Goal: Information Seeking & Learning: Learn about a topic

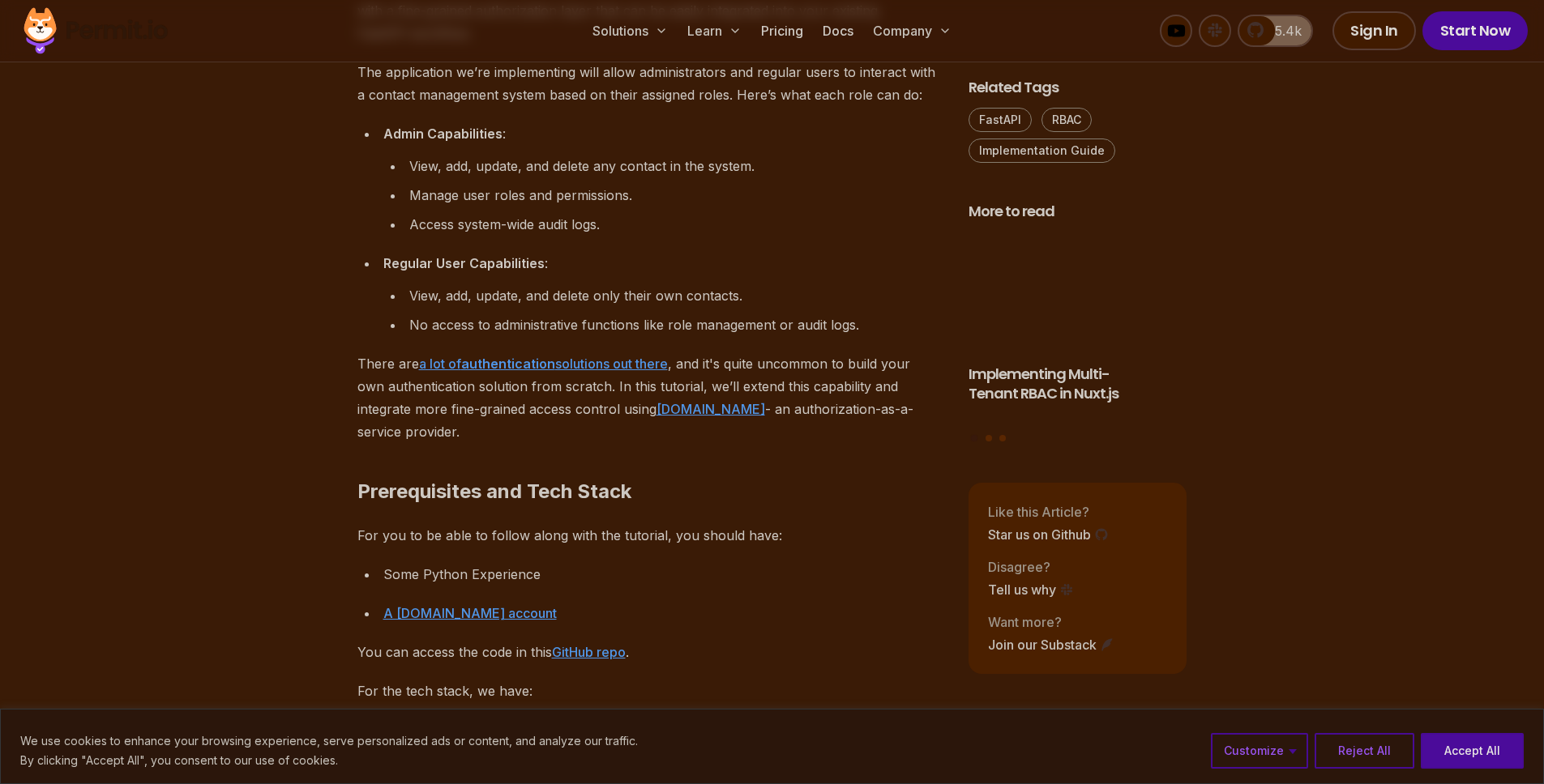
scroll to position [1314, 0]
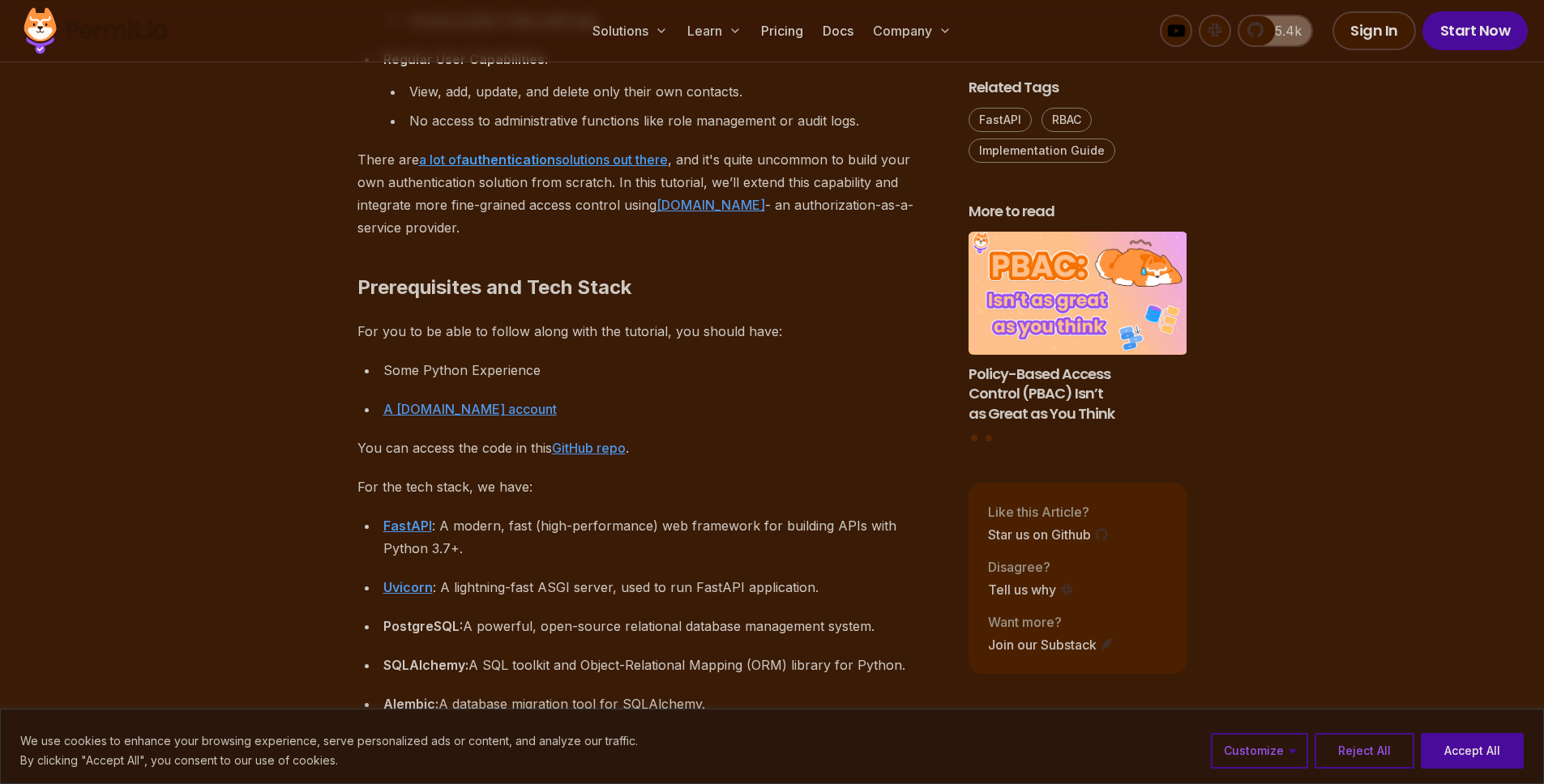
click at [476, 155] on strong "authentication" at bounding box center [508, 159] width 94 height 16
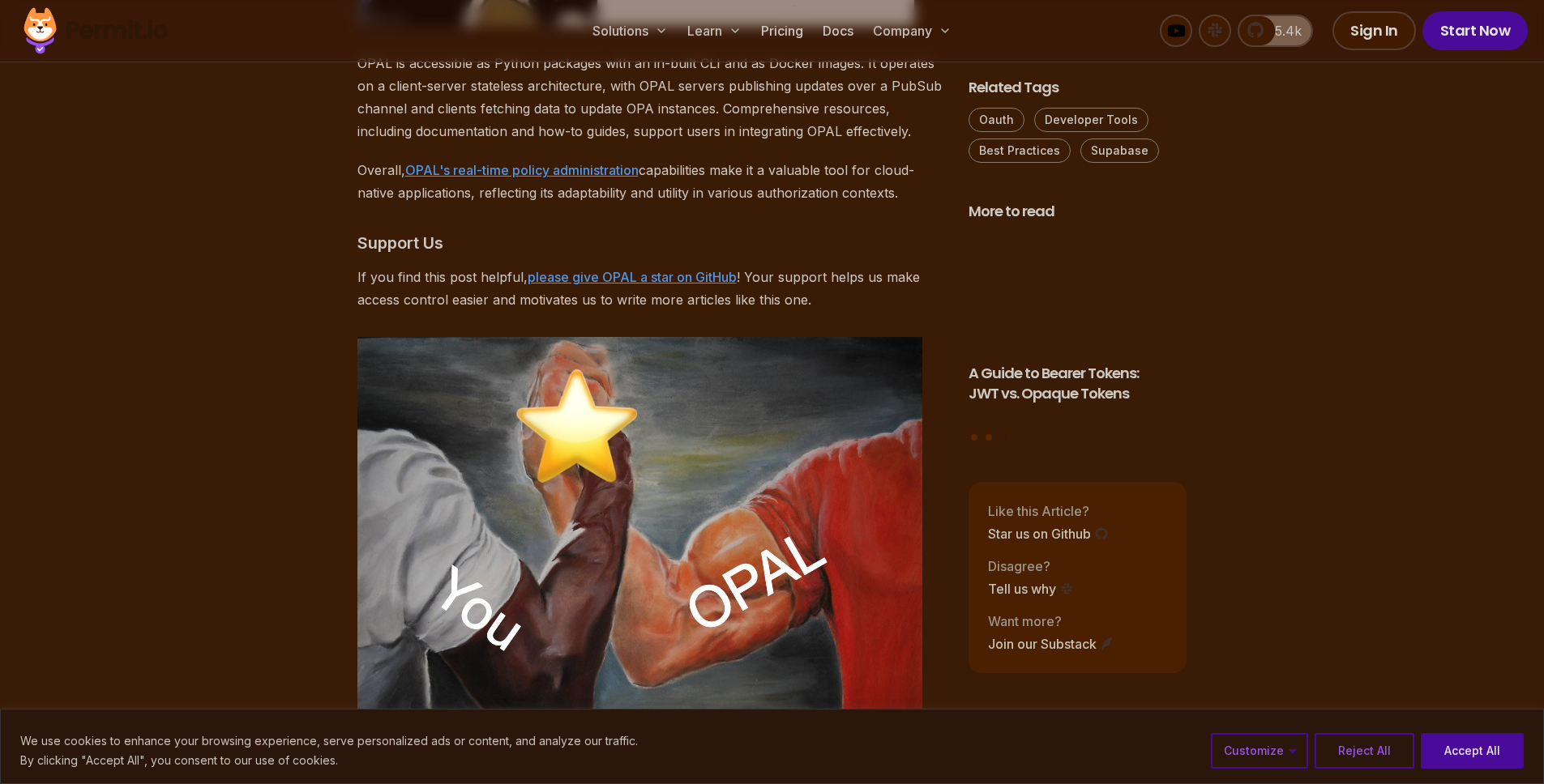
scroll to position [5620, 0]
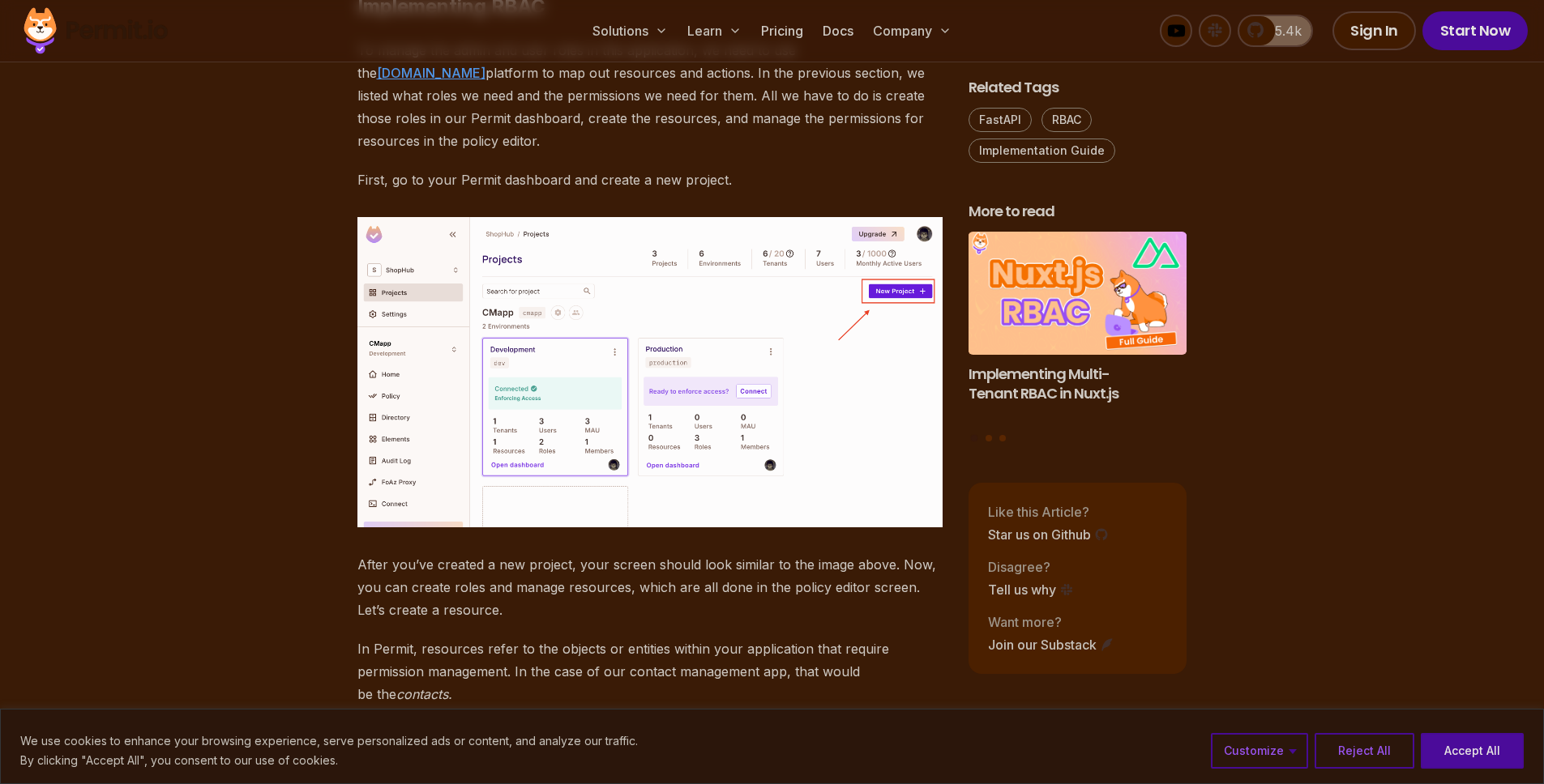
scroll to position [4416, 0]
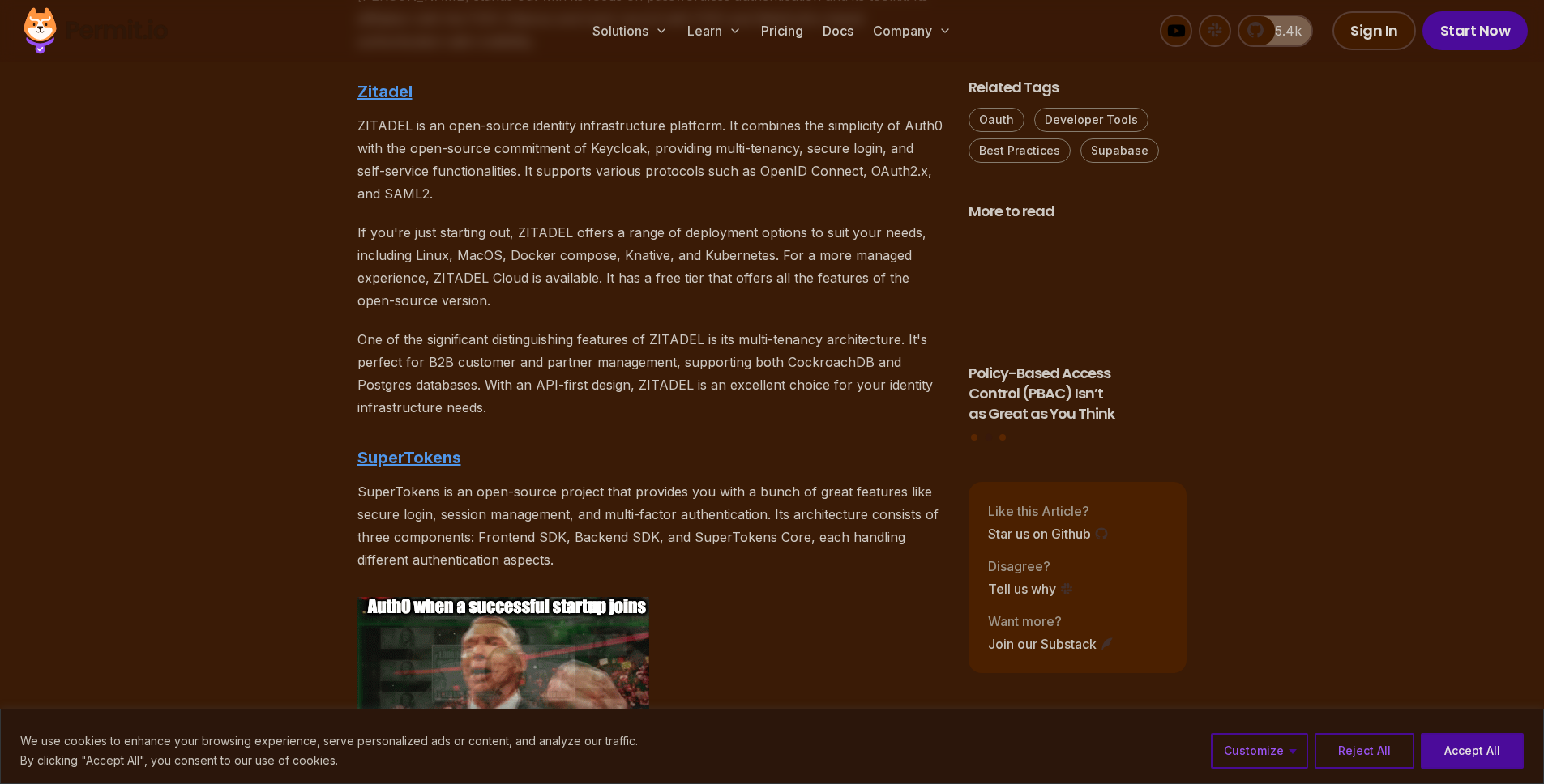
scroll to position [3058, 0]
